Goal: Book appointment/travel/reservation

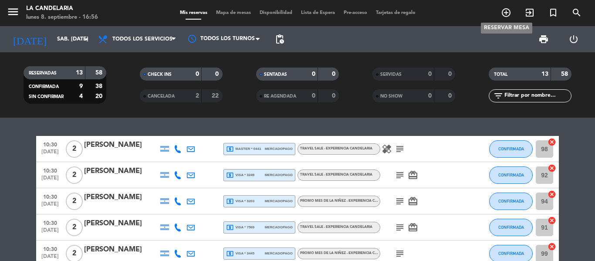
click at [507, 12] on icon "add_circle_outline" at bounding box center [506, 12] width 10 height 10
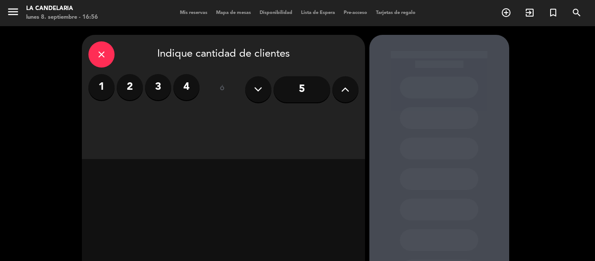
click at [134, 92] on label "2" at bounding box center [130, 87] width 26 height 26
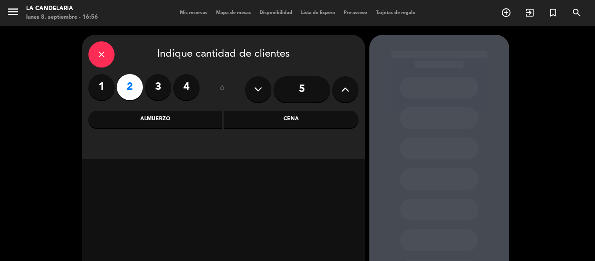
click at [183, 124] on div "Almuerzo" at bounding box center [155, 119] width 134 height 17
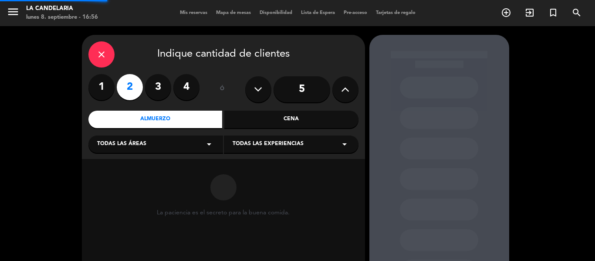
click at [177, 145] on div "Todas las áreas arrow_drop_down" at bounding box center [155, 144] width 135 height 17
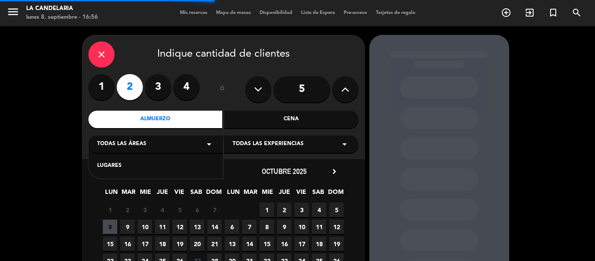
click at [187, 115] on div "Almuerzo" at bounding box center [155, 119] width 134 height 17
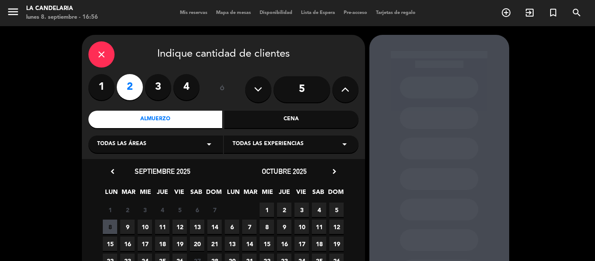
click at [181, 146] on div "Todas las áreas arrow_drop_down" at bounding box center [155, 144] width 135 height 17
click at [172, 169] on div "LUGARES" at bounding box center [155, 166] width 117 height 9
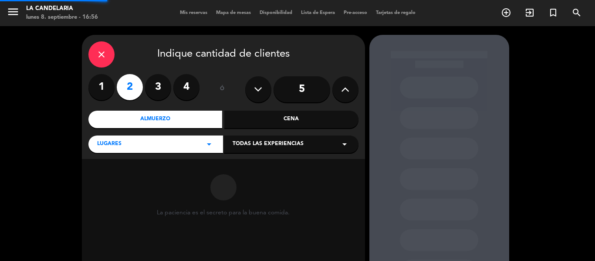
click at [285, 146] on span "Todas las experiencias" at bounding box center [268, 144] width 71 height 9
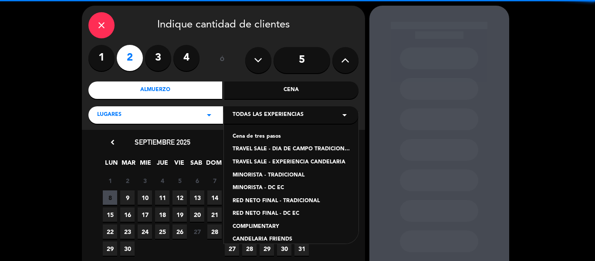
scroll to position [44, 0]
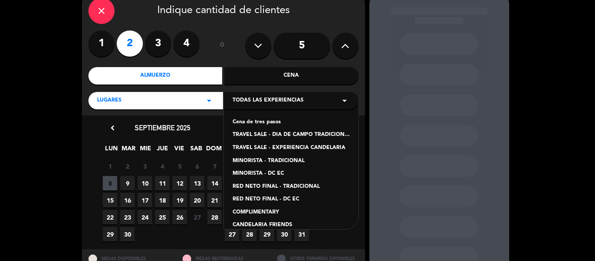
click at [290, 146] on div "TRAVEL SALE - EXPERIENCIA CANDELARIA" at bounding box center [291, 148] width 117 height 9
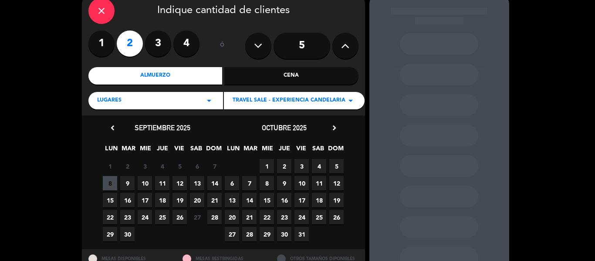
scroll to position [78, 0]
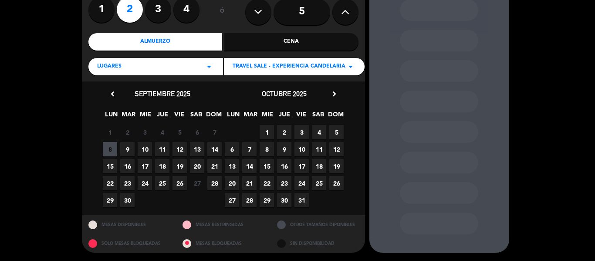
click at [200, 150] on span "13" at bounding box center [197, 149] width 14 height 14
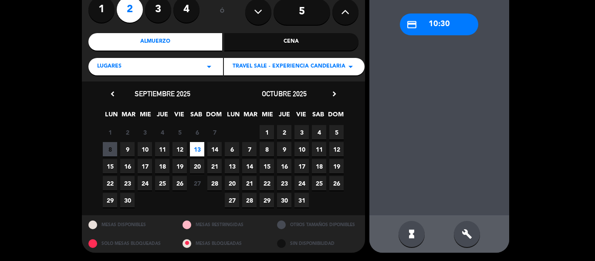
scroll to position [0, 0]
click at [215, 168] on span "21" at bounding box center [214, 166] width 14 height 14
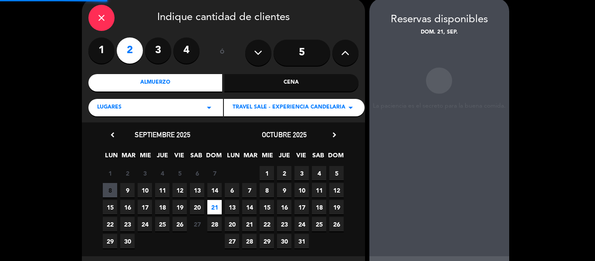
scroll to position [35, 0]
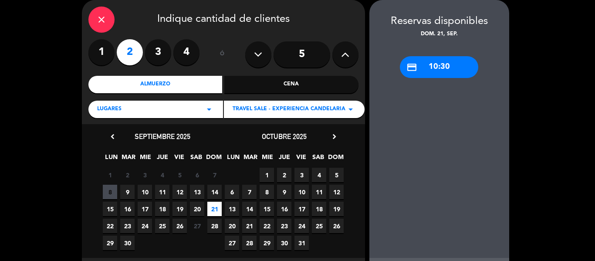
click at [432, 71] on div "credit_card 10:30" at bounding box center [439, 67] width 78 height 22
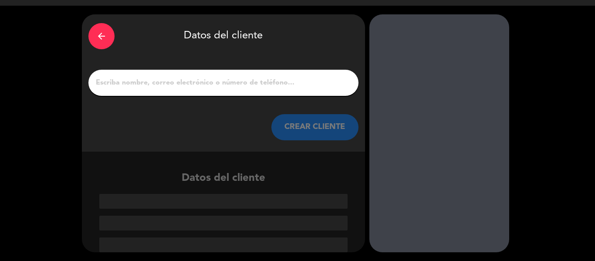
click at [221, 79] on input "1" at bounding box center [223, 83] width 257 height 12
paste input "[PERSON_NAME]"
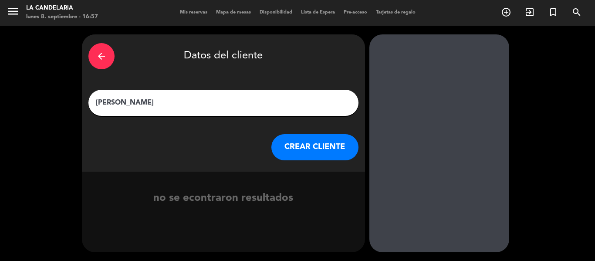
type input "[PERSON_NAME]"
click at [300, 153] on button "CREAR CLIENTE" at bounding box center [314, 147] width 87 height 26
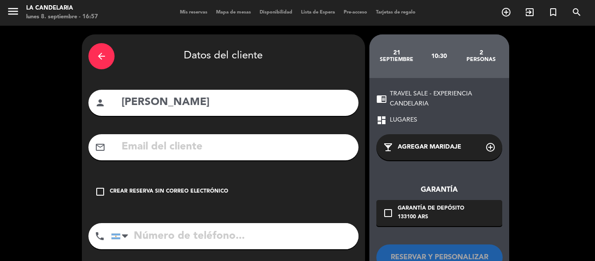
click at [100, 194] on icon "check_box_outline_blank" at bounding box center [100, 192] width 10 height 10
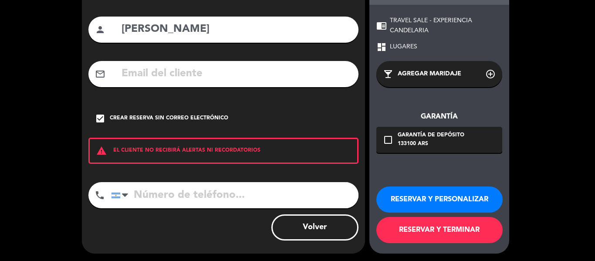
scroll to position [75, 0]
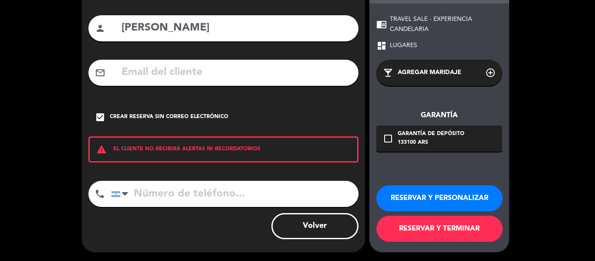
click at [431, 195] on button "RESERVAR Y PERSONALIZAR" at bounding box center [440, 198] width 126 height 26
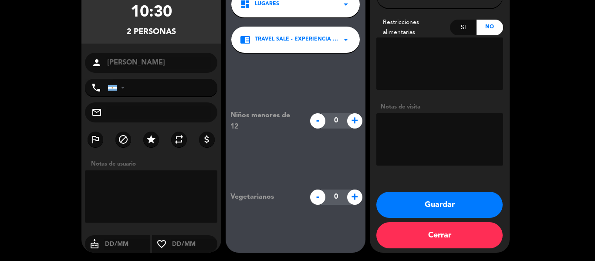
scroll to position [88, 0]
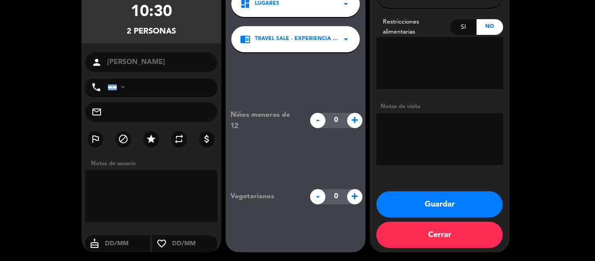
click at [459, 203] on button "Guardar" at bounding box center [440, 204] width 126 height 26
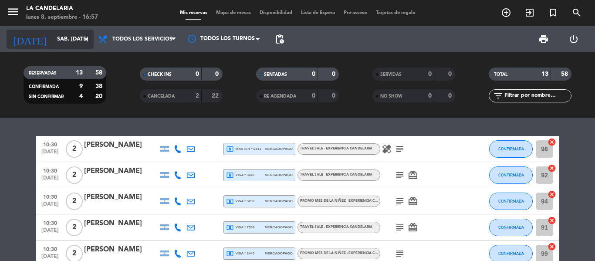
click at [70, 46] on input "sáb. [DATE]" at bounding box center [90, 39] width 74 height 15
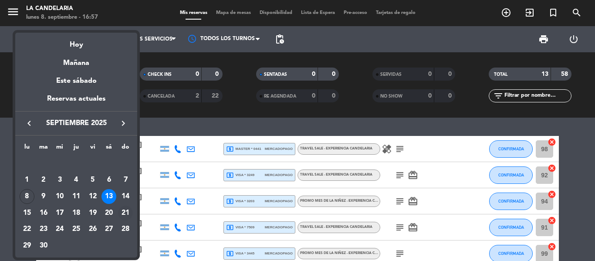
click at [123, 214] on div "21" at bounding box center [125, 213] width 15 height 15
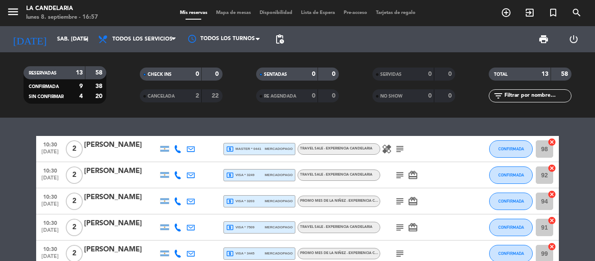
type input "dom. [DATE]"
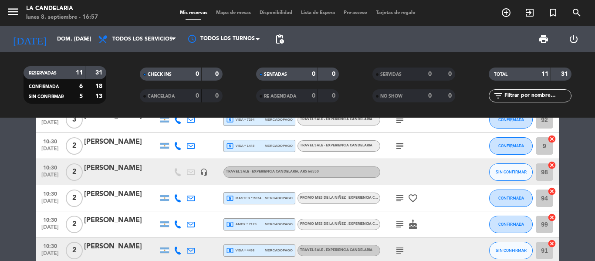
scroll to position [44, 0]
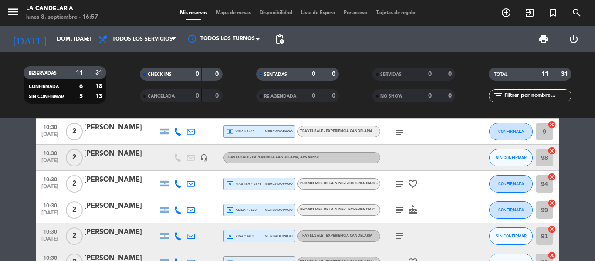
click at [101, 155] on div "[PERSON_NAME]" at bounding box center [121, 153] width 74 height 11
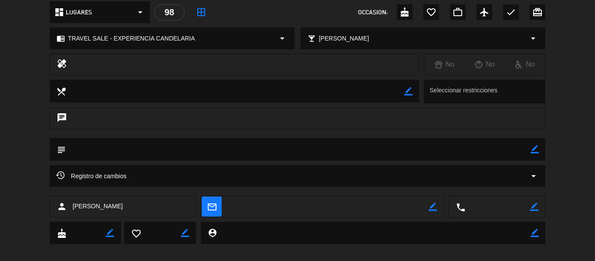
scroll to position [112, 0]
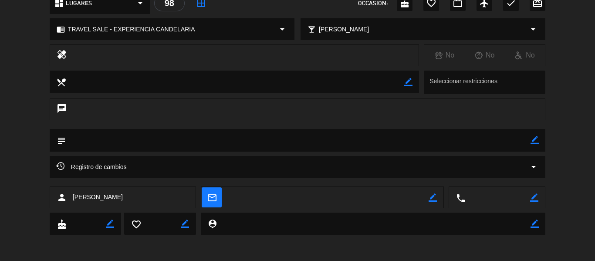
click at [431, 196] on icon "border_color" at bounding box center [433, 197] width 8 height 8
click at [345, 191] on textarea at bounding box center [328, 198] width 201 height 22
paste textarea "[EMAIL_ADDRESS][DOMAIN_NAME]"
type textarea "[EMAIL_ADDRESS][DOMAIN_NAME]"
click at [479, 200] on textarea at bounding box center [497, 198] width 65 height 22
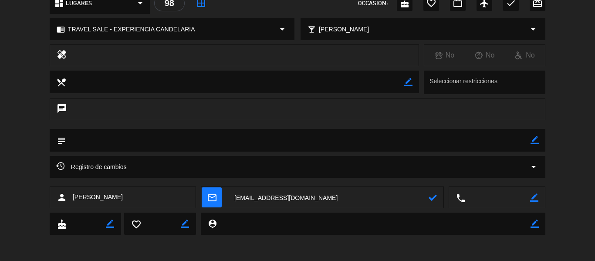
click at [481, 197] on textarea at bounding box center [497, 198] width 65 height 22
click at [533, 197] on icon "border_color" at bounding box center [534, 197] width 8 height 8
click at [432, 199] on icon at bounding box center [433, 197] width 8 height 8
click at [540, 194] on div "local_phone" at bounding box center [497, 198] width 96 height 22
click at [540, 139] on div "subject border_color" at bounding box center [298, 140] width 496 height 23
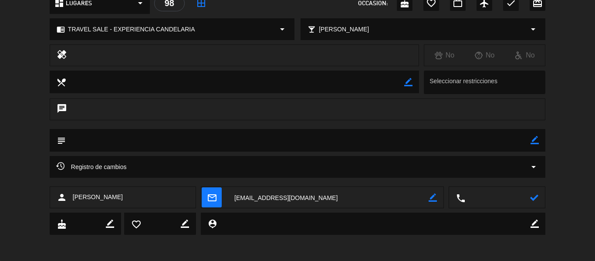
click at [524, 140] on textarea at bounding box center [298, 140] width 465 height 22
click at [533, 140] on icon "border_color" at bounding box center [535, 140] width 8 height 8
click at [179, 144] on textarea at bounding box center [298, 140] width 465 height 22
paste textarea "LC00950"
type textarea "UTILIZAN VOUCHER LC00950"
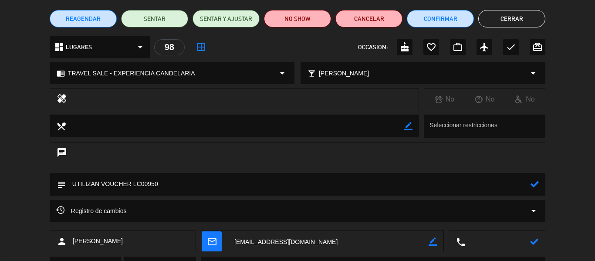
scroll to position [0, 0]
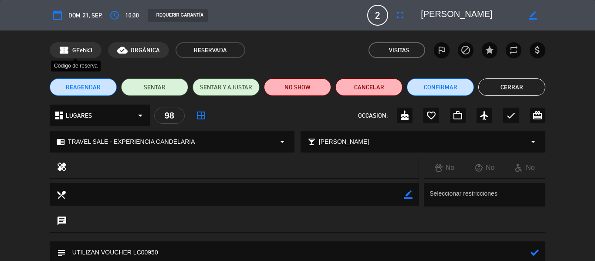
drag, startPoint x: 88, startPoint y: 51, endPoint x: 72, endPoint y: 51, distance: 16.6
click at [72, 51] on div "confirmation_number GFehk3" at bounding box center [76, 50] width 52 height 16
copy span "GFehk3"
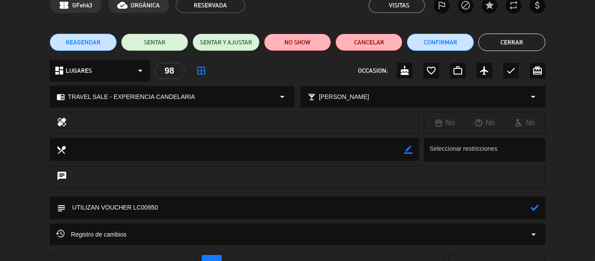
scroll to position [112, 0]
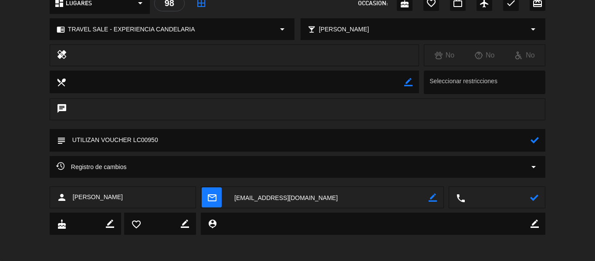
click at [537, 140] on icon at bounding box center [535, 140] width 8 height 8
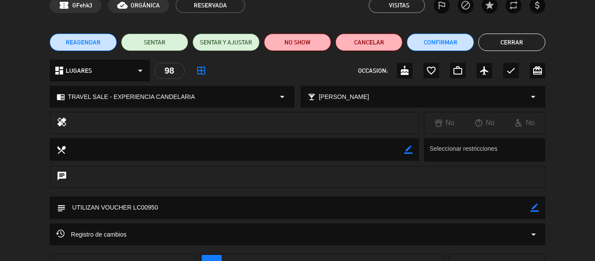
scroll to position [0, 0]
